Goal: Information Seeking & Learning: Find specific fact

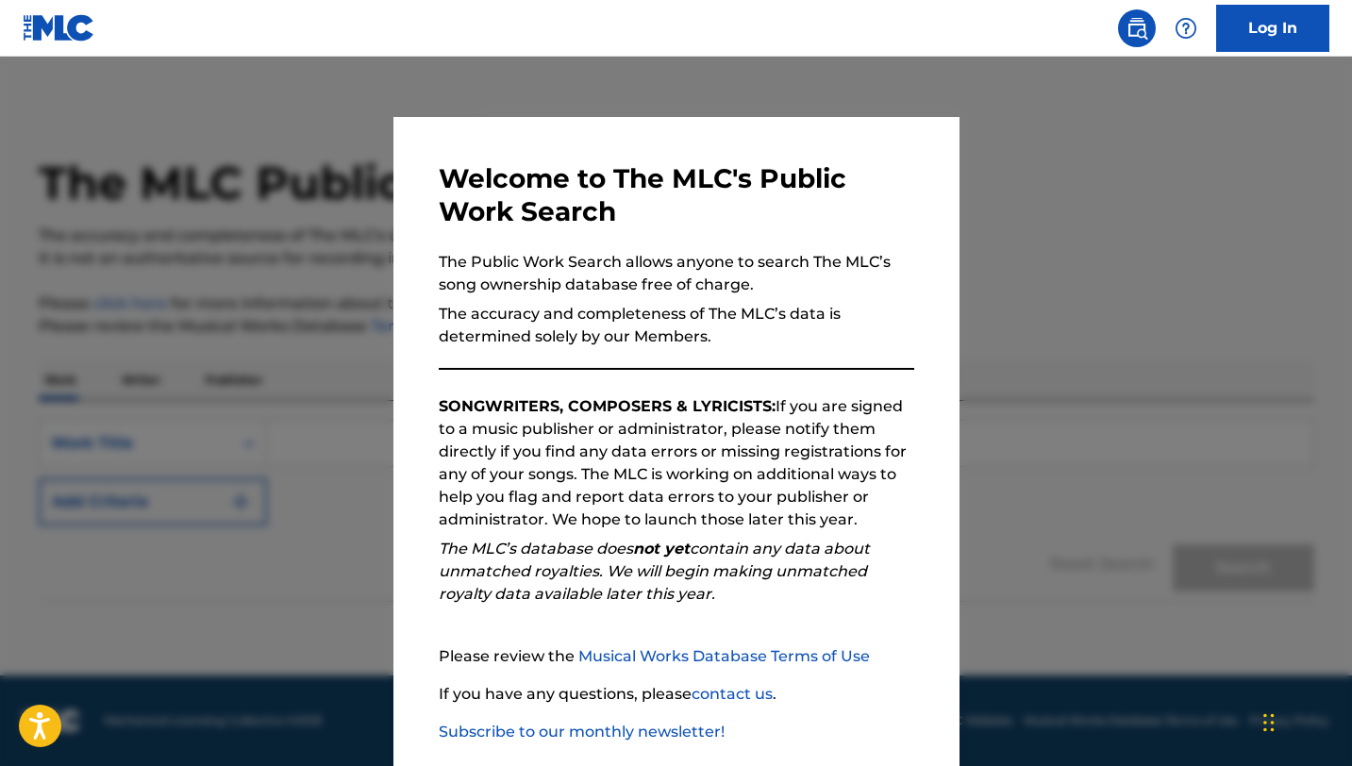
click at [369, 366] on div at bounding box center [676, 440] width 1352 height 766
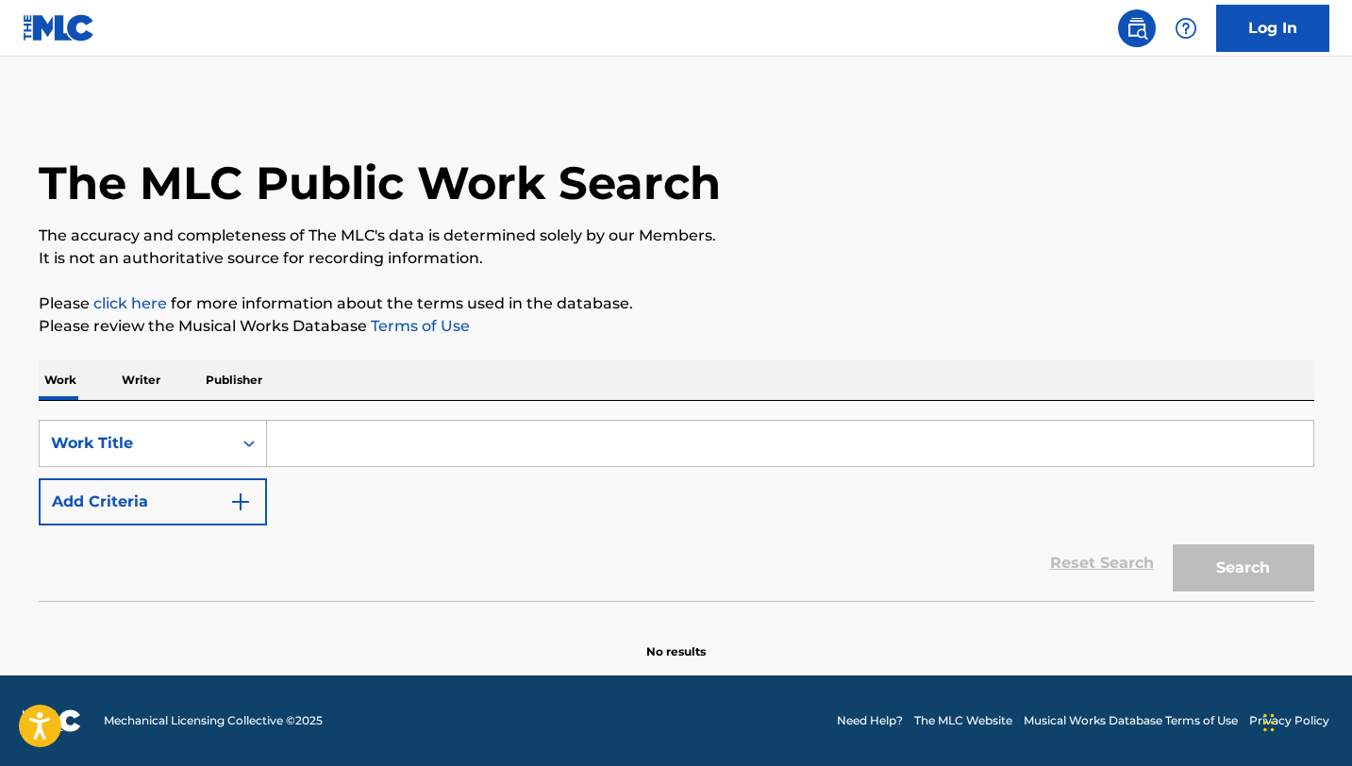
click at [357, 455] on input "Search Form" at bounding box center [790, 443] width 1046 height 45
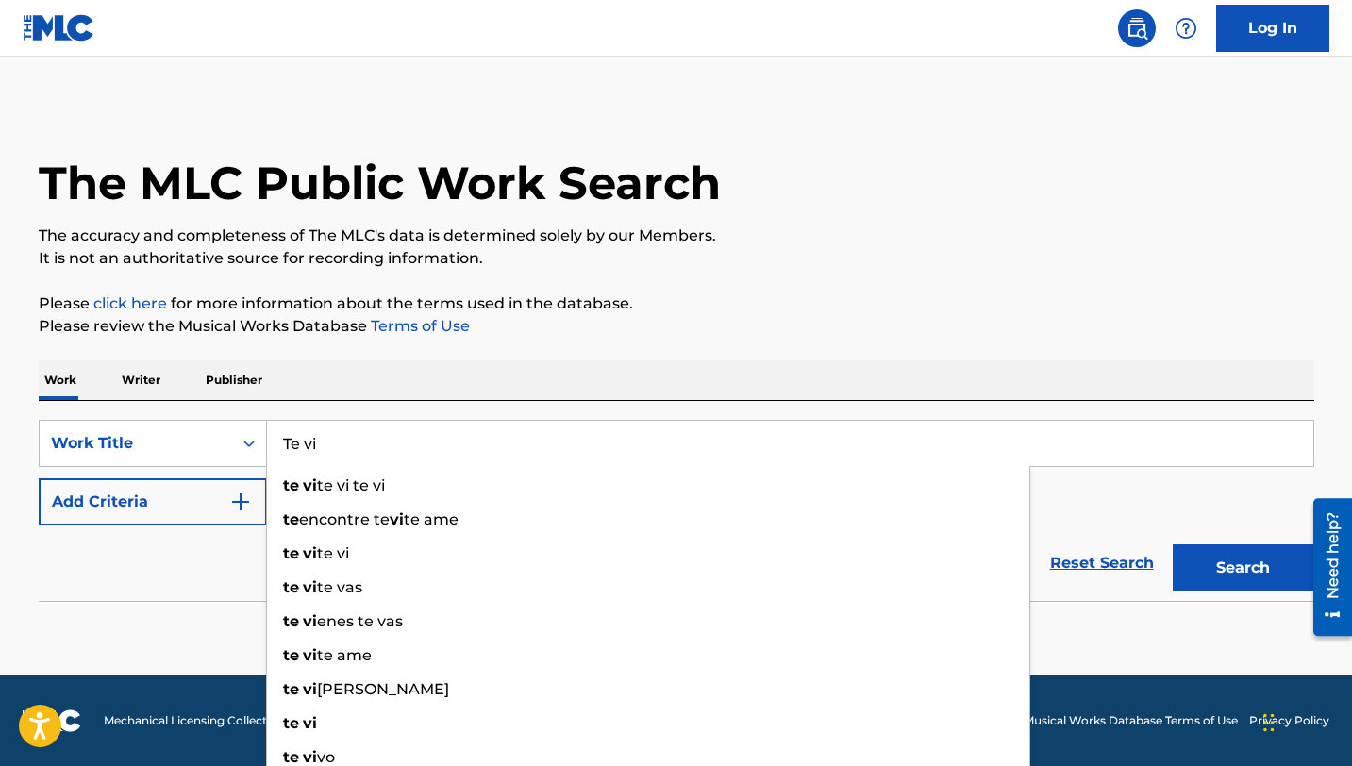
type input "Te vi"
click at [349, 397] on div "Work Writer Publisher" at bounding box center [677, 380] width 1276 height 40
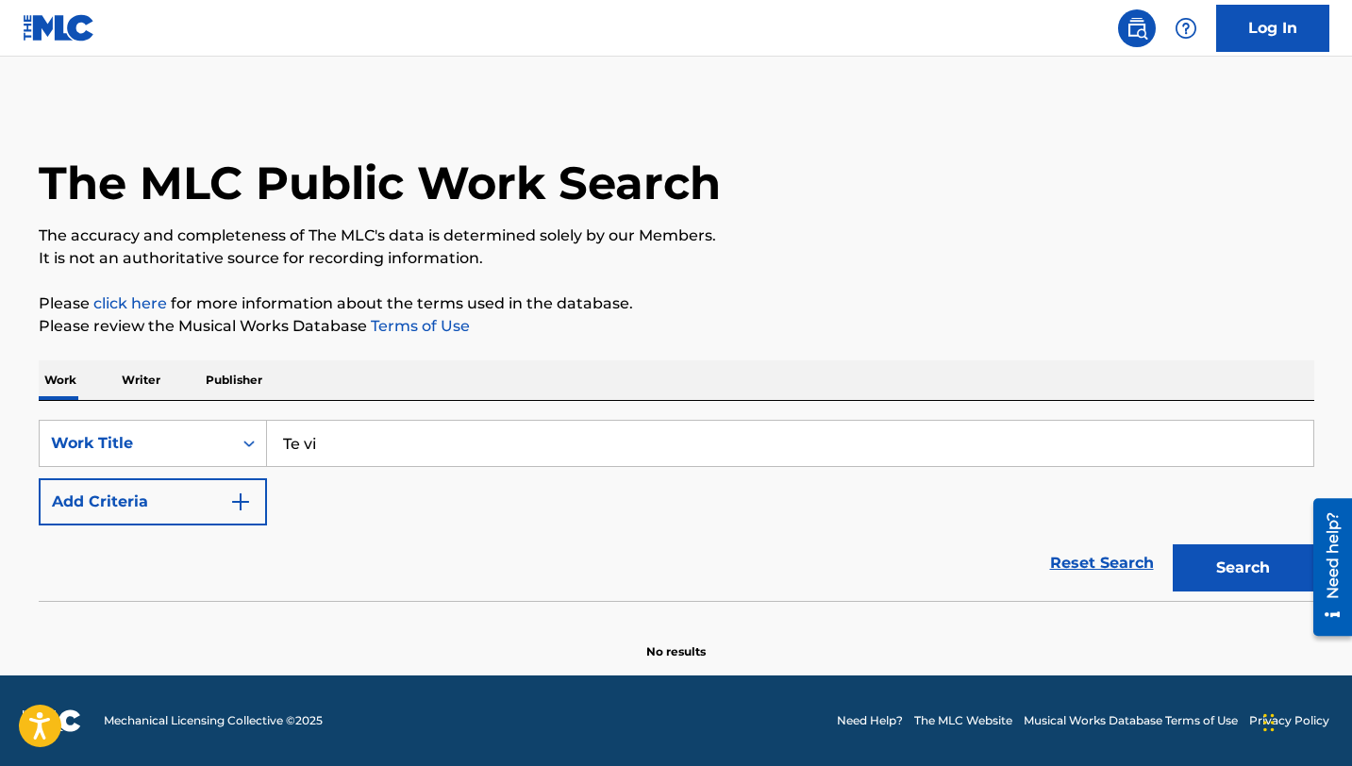
click at [246, 495] on img "Search Form" at bounding box center [240, 502] width 23 height 23
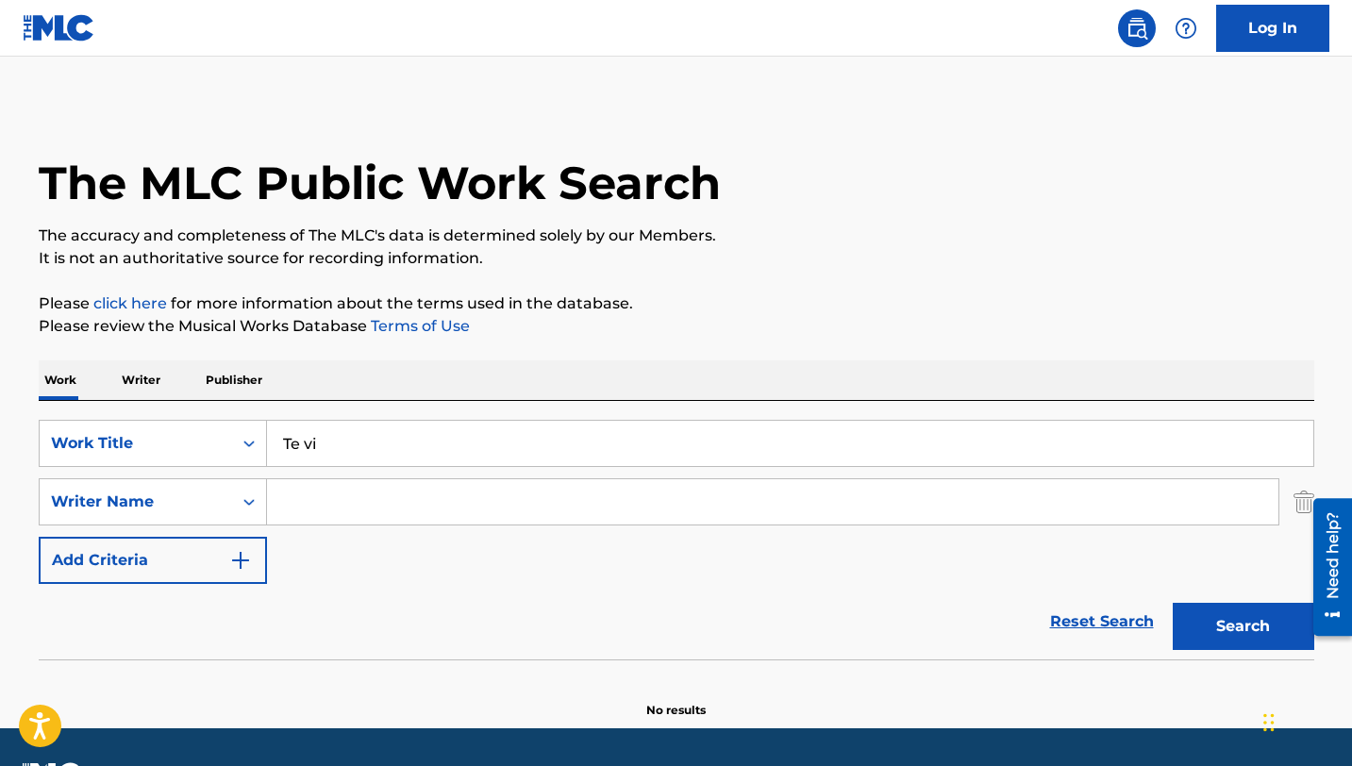
click at [559, 493] on input "Search Form" at bounding box center [772, 501] width 1011 height 45
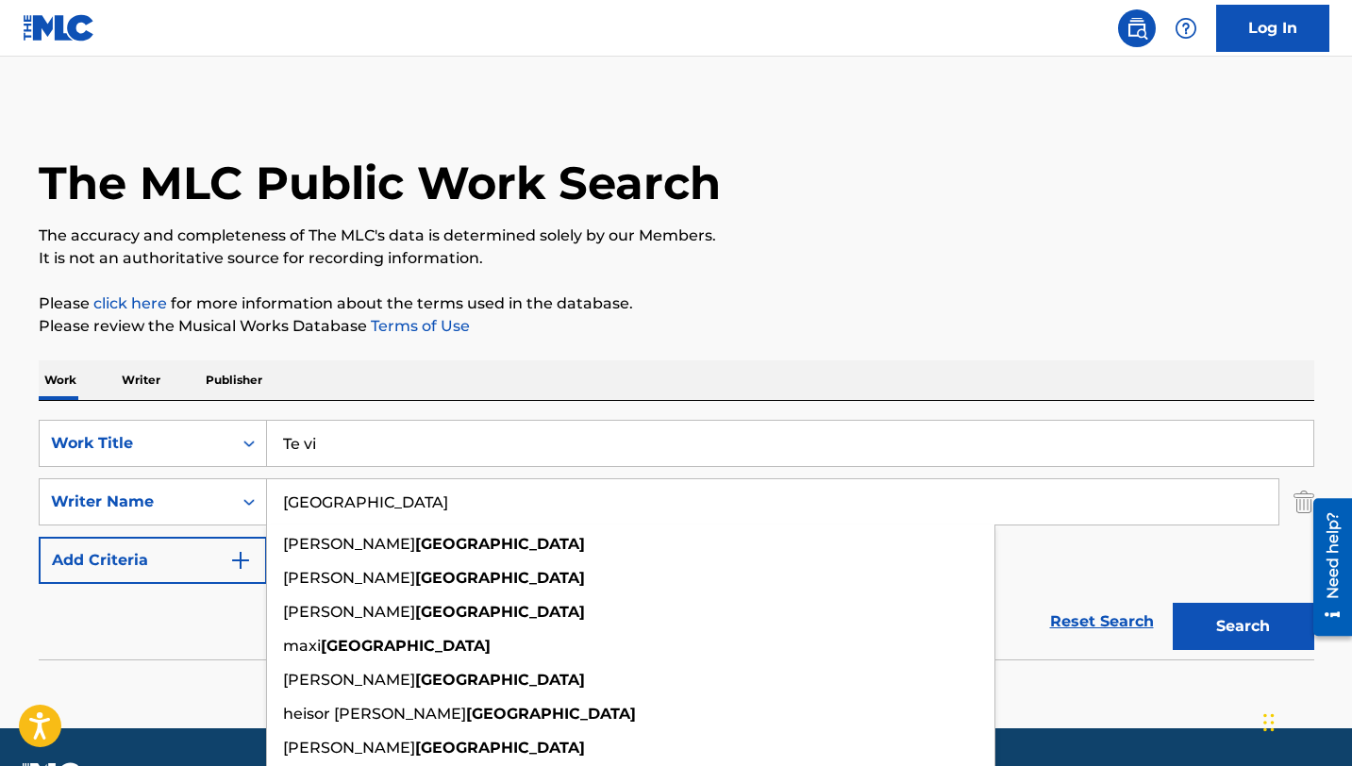
type input "[GEOGRAPHIC_DATA]"
click at [718, 345] on div "The MLC Public Work Search The accuracy and completeness of The MLC's data is d…" at bounding box center [676, 411] width 1321 height 615
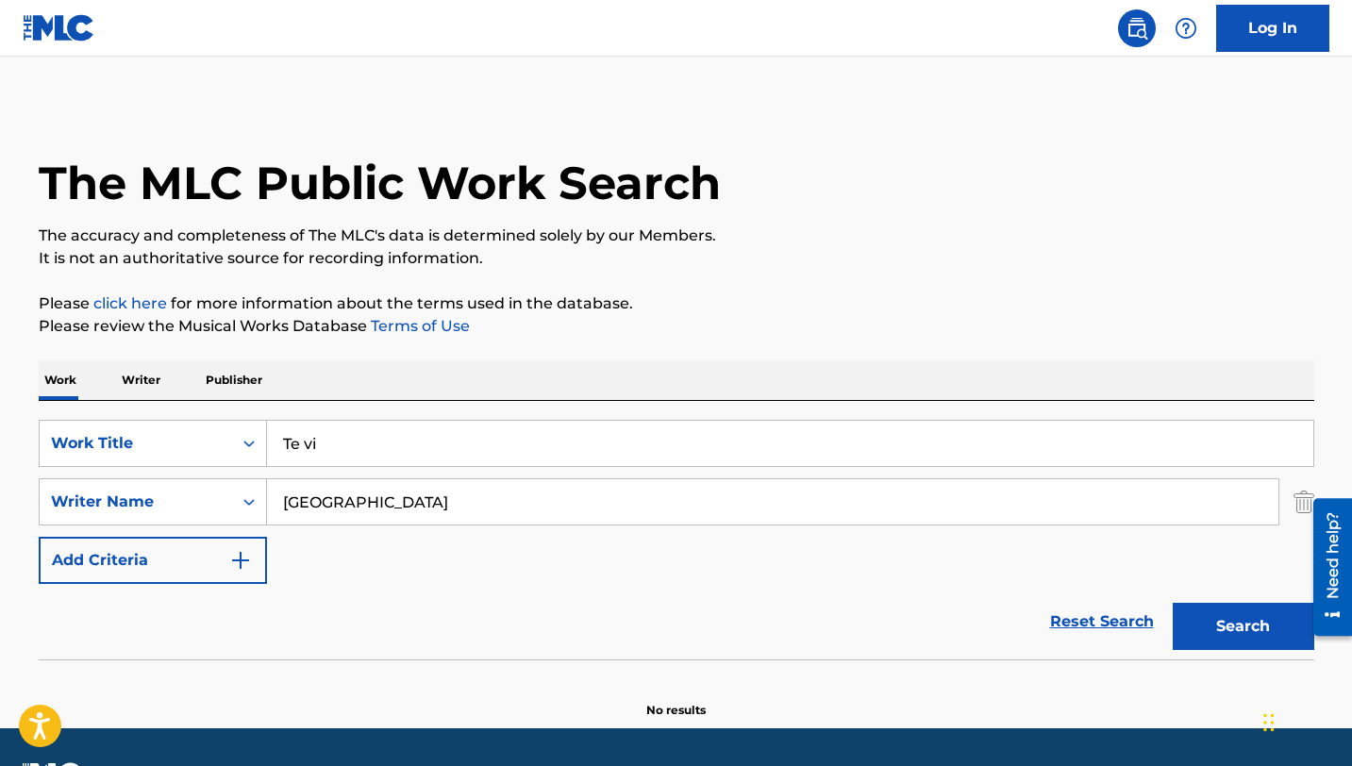
click at [1253, 645] on button "Search" at bounding box center [1244, 626] width 142 height 47
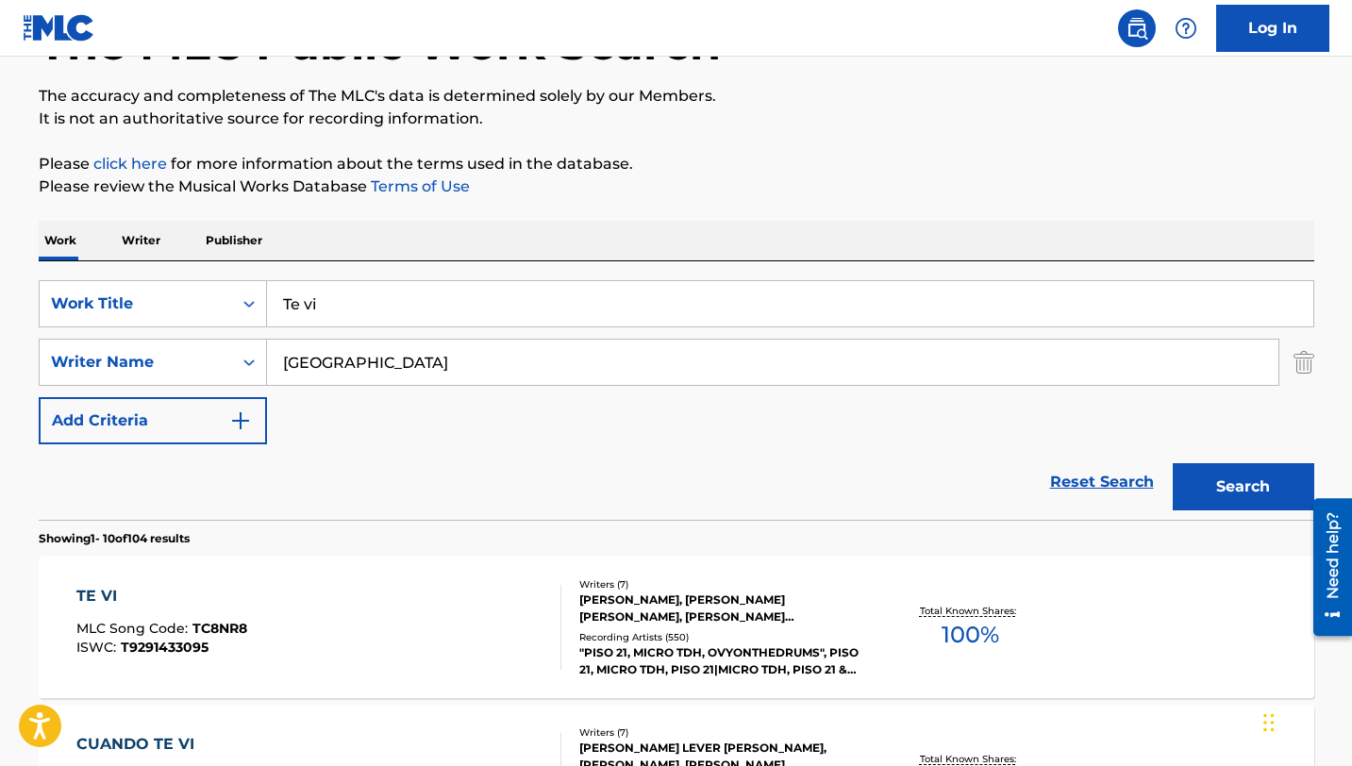
scroll to position [142, 0]
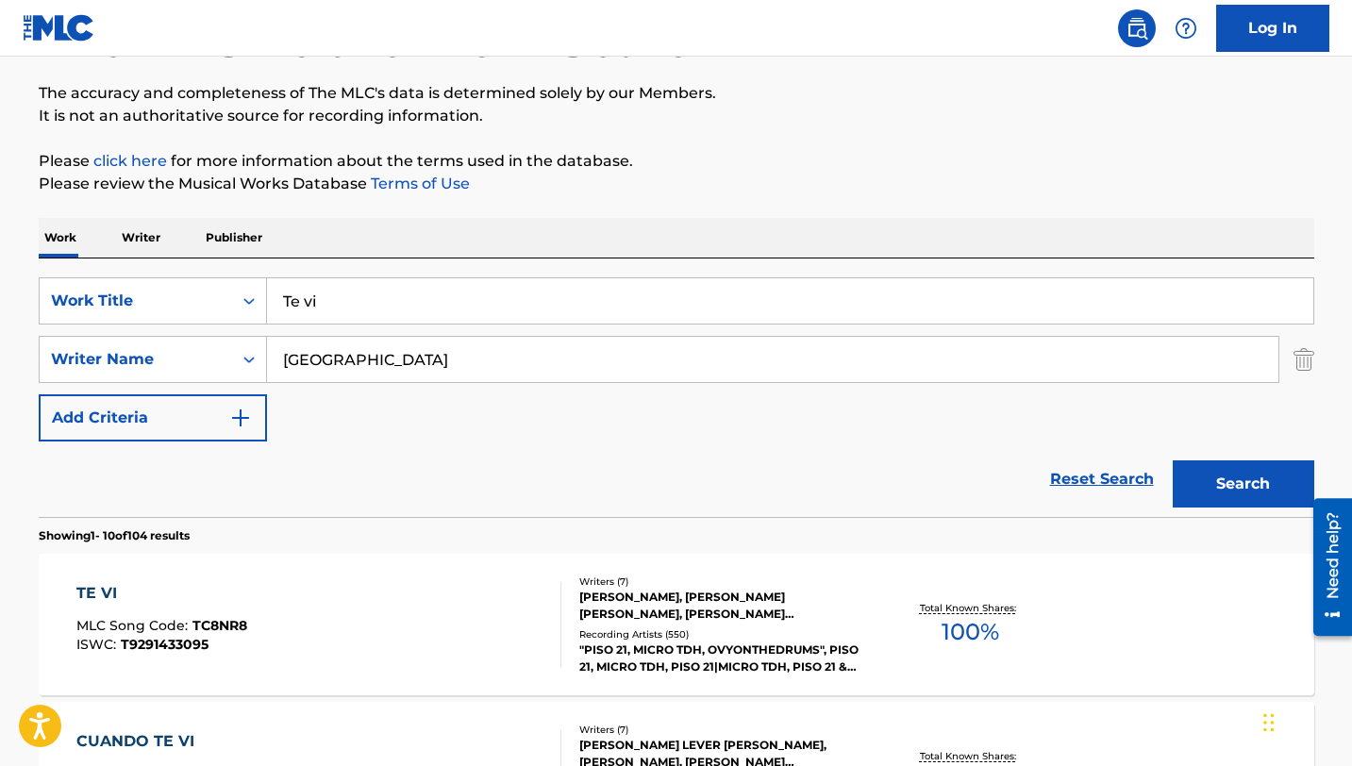
click at [169, 589] on div "TE VI" at bounding box center [161, 593] width 171 height 23
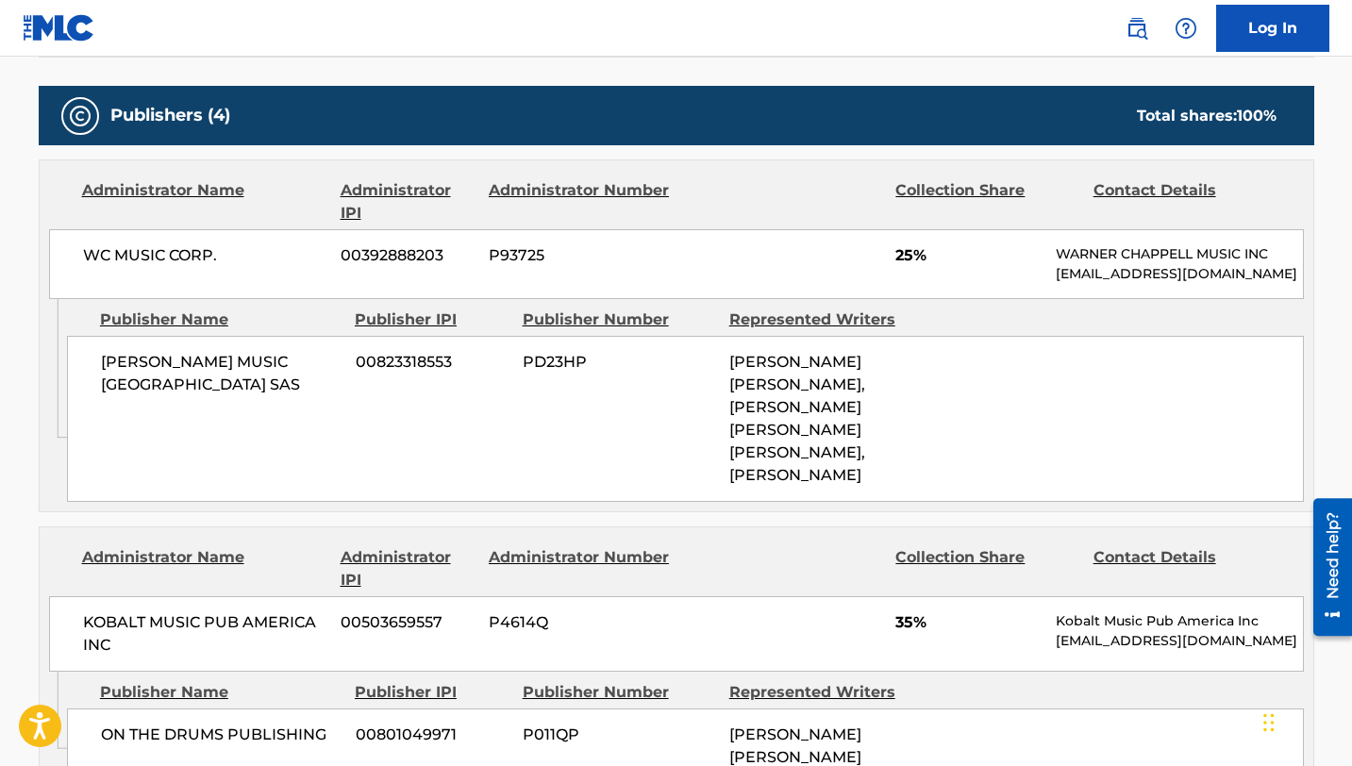
scroll to position [142, 0]
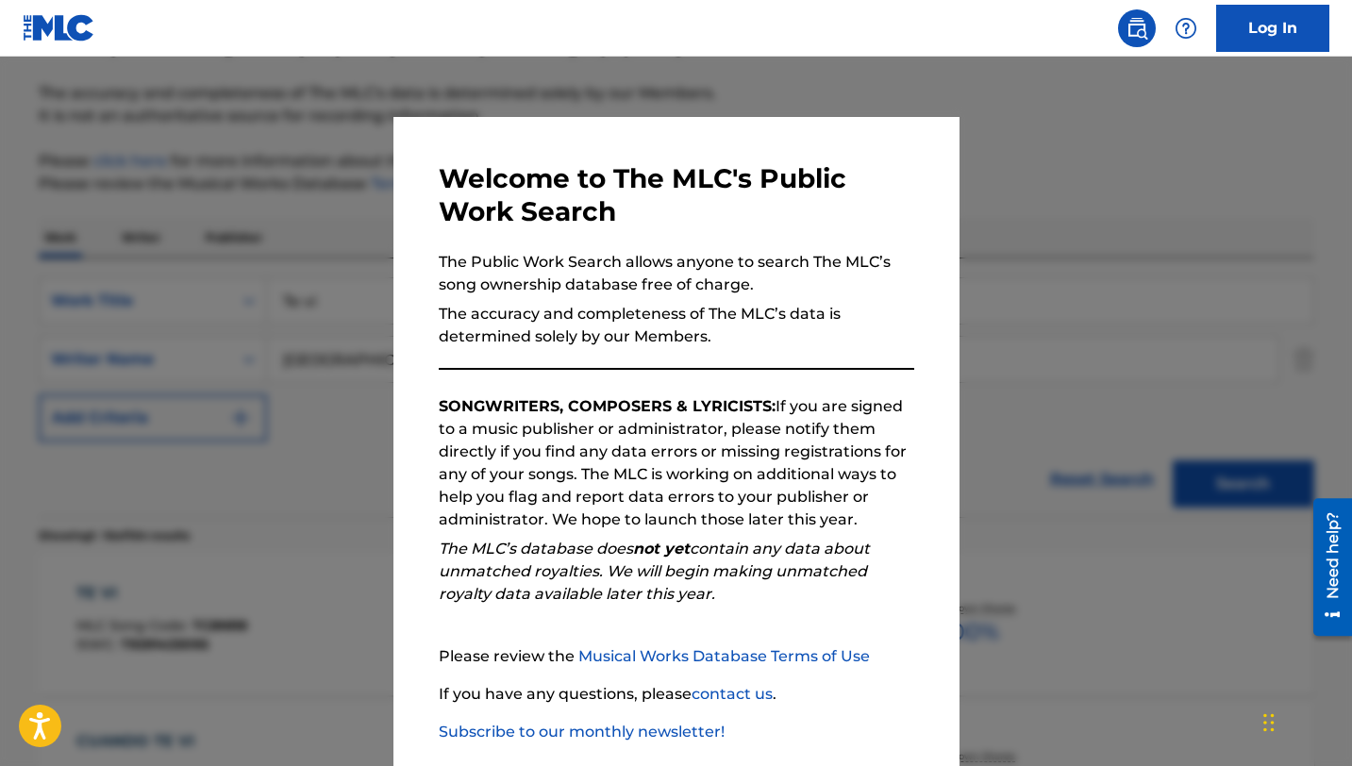
click at [292, 436] on div at bounding box center [676, 440] width 1352 height 766
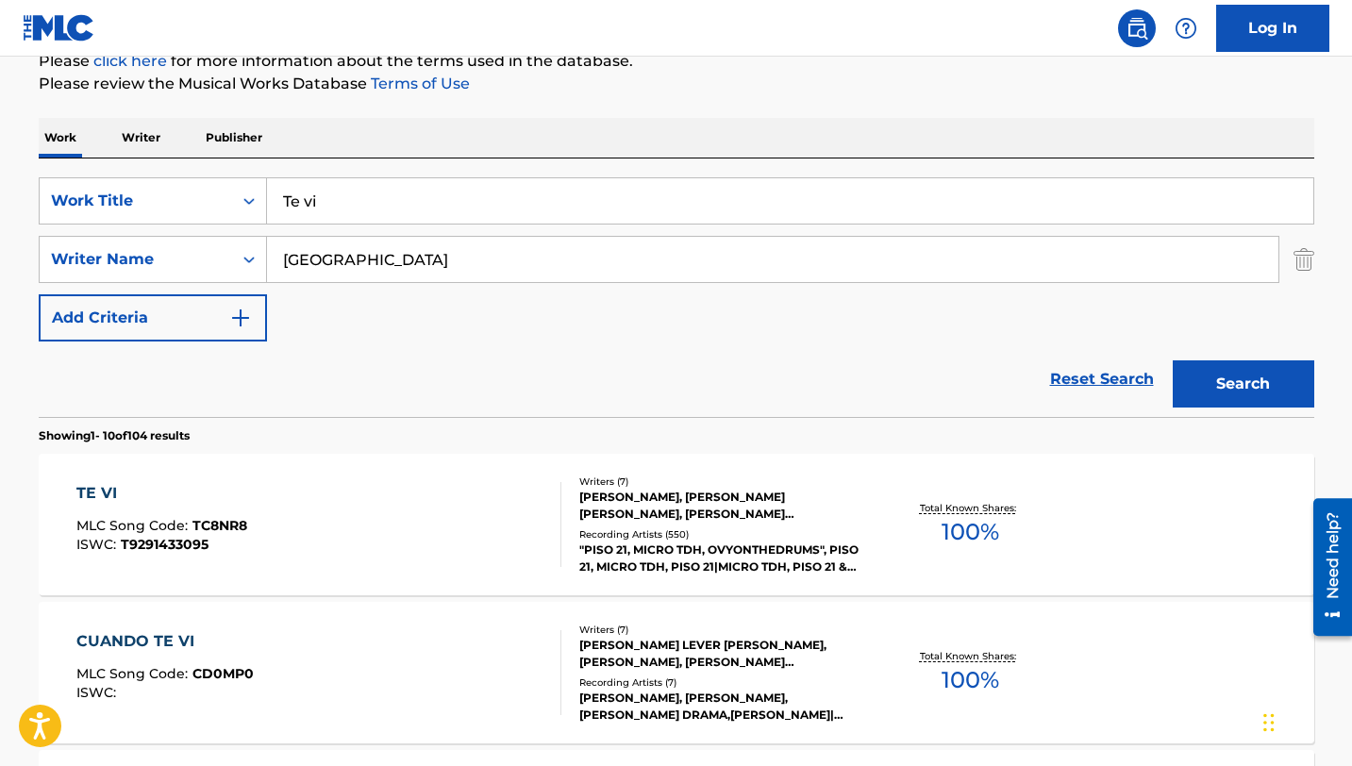
scroll to position [244, 0]
